Goal: Information Seeking & Learning: Compare options

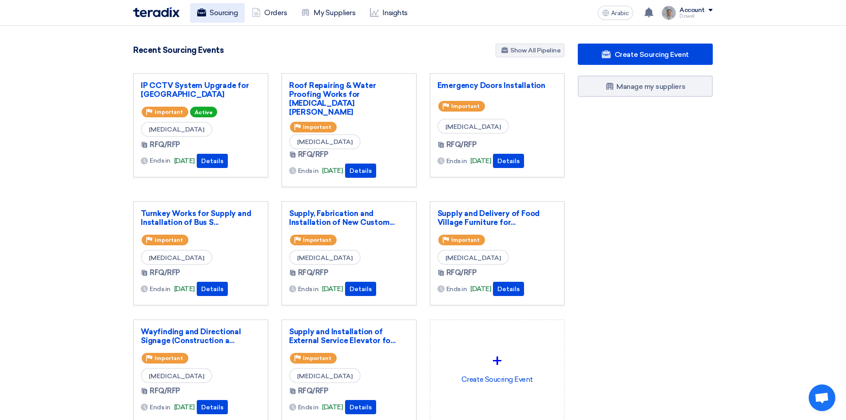
click at [227, 11] on font "Sourcing" at bounding box center [224, 12] width 28 height 8
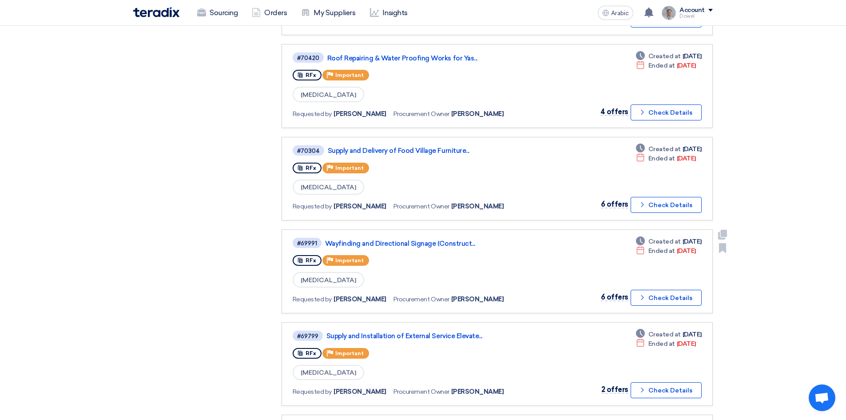
scroll to position [488, 0]
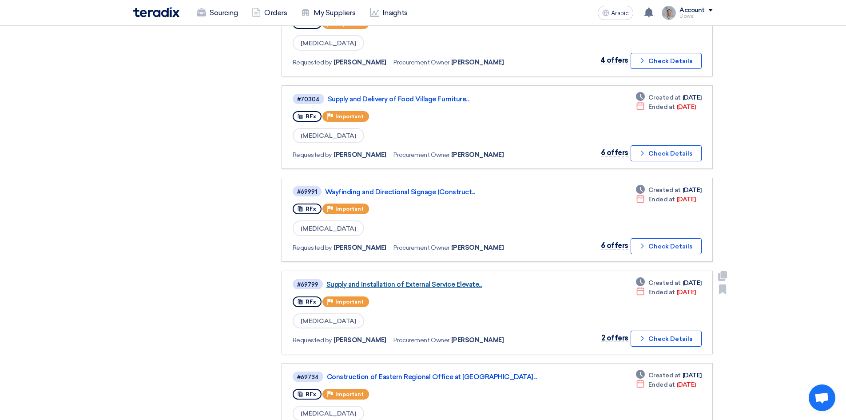
click at [368, 287] on font "Supply and Installation of External Service Elevate..." at bounding box center [404, 284] width 156 height 8
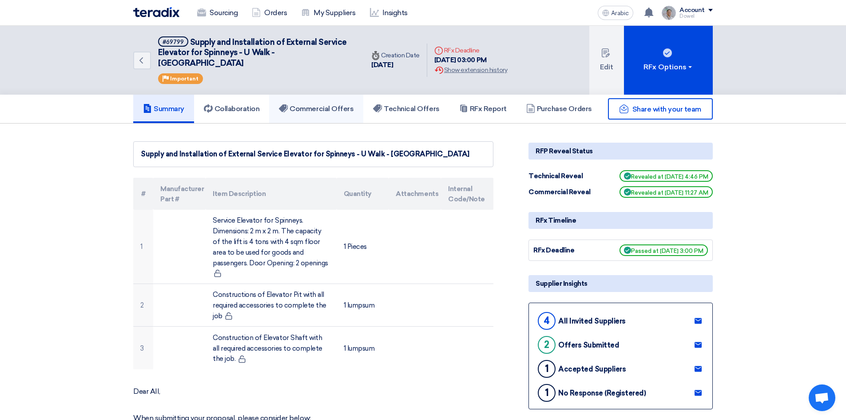
click at [306, 104] on font "Commercial Offers" at bounding box center [322, 108] width 64 height 8
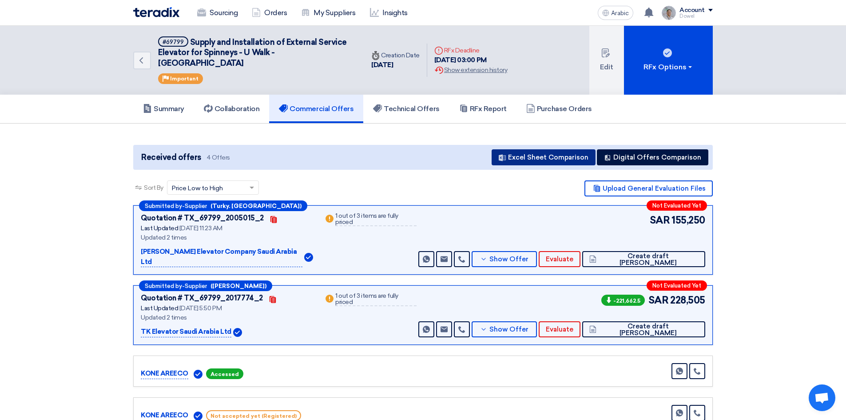
click at [548, 153] on font "Excel Sheet Comparison" at bounding box center [548, 157] width 80 height 8
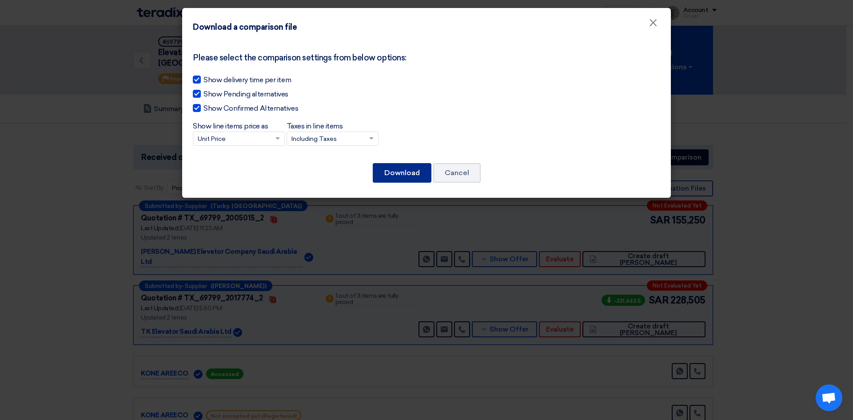
click at [411, 171] on font "Download" at bounding box center [402, 172] width 36 height 8
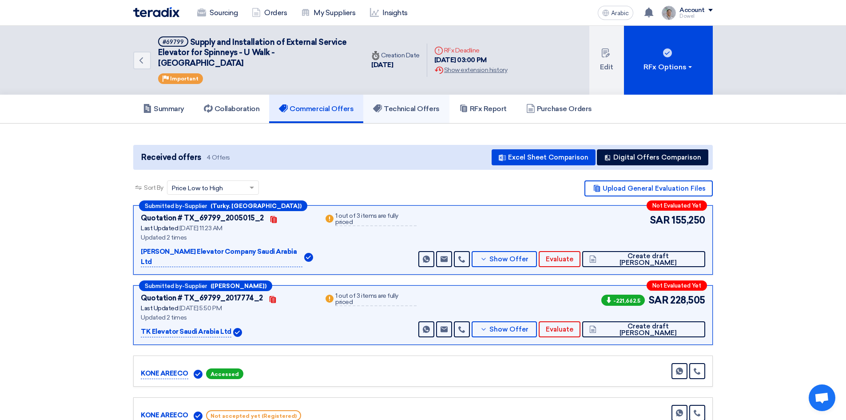
click at [414, 104] on h5 "Technical Offers" at bounding box center [406, 108] width 66 height 9
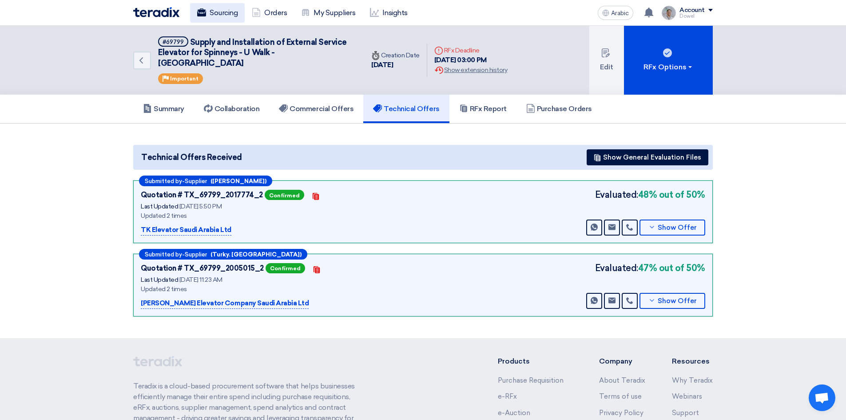
click at [216, 8] on font "Sourcing" at bounding box center [224, 12] width 28 height 8
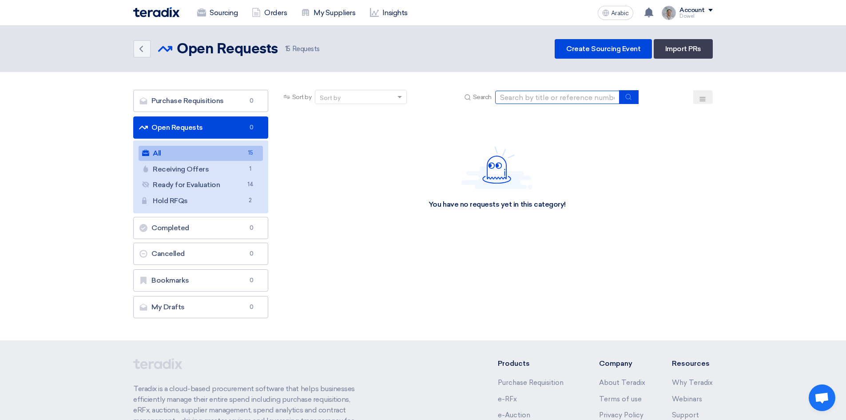
click at [535, 99] on input at bounding box center [557, 97] width 124 height 13
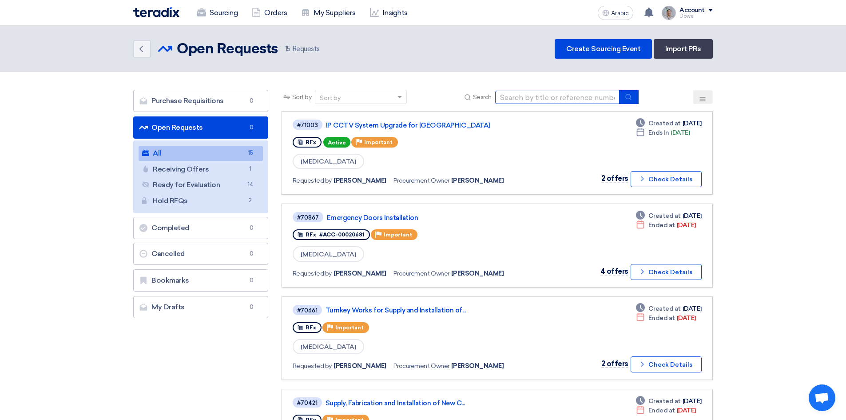
type input "mall furniture"
click at [623, 97] on button "submit" at bounding box center [629, 97] width 20 height 14
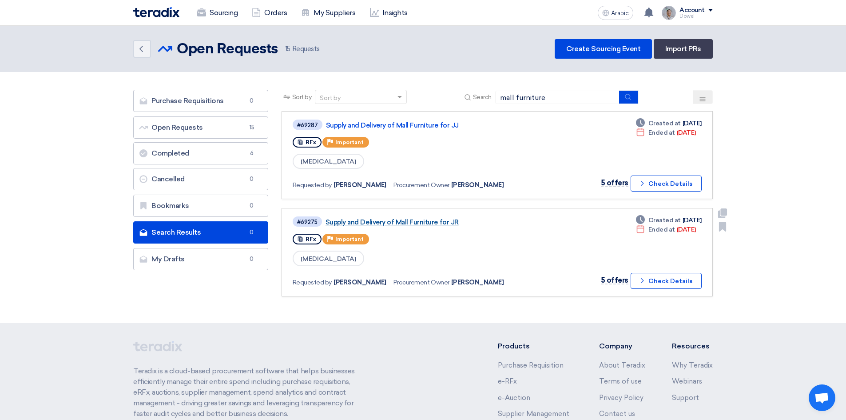
click at [425, 220] on font "Supply and Delivery of Mall Furniture for JR" at bounding box center [391, 222] width 133 height 8
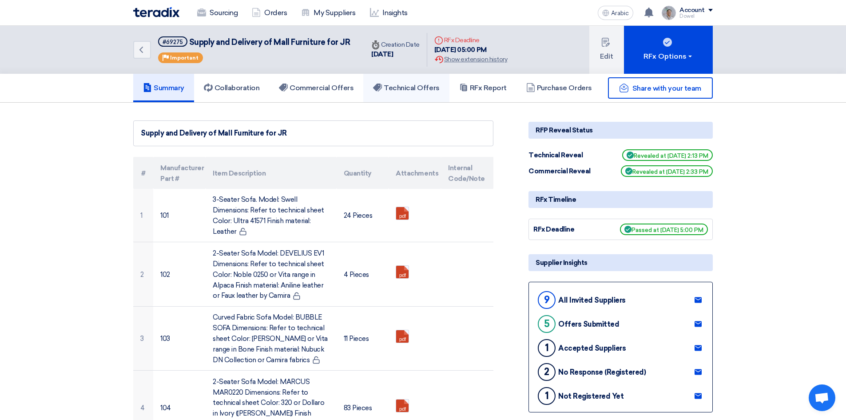
click at [418, 88] on font "Technical Offers" at bounding box center [412, 87] width 56 height 8
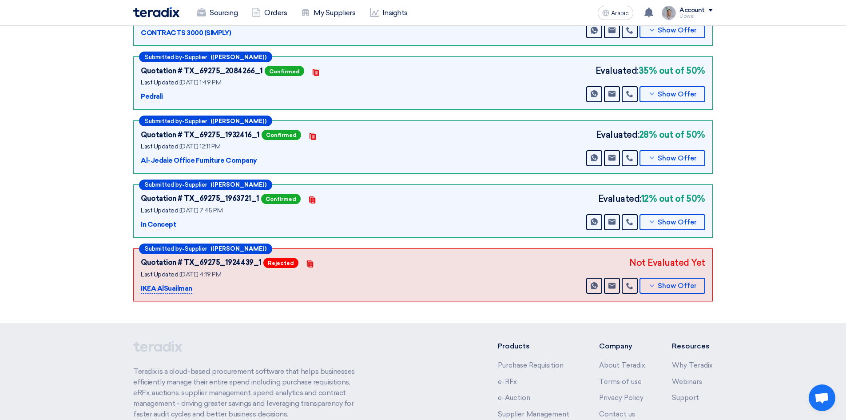
scroll to position [178, 0]
